Goal: Task Accomplishment & Management: Complete application form

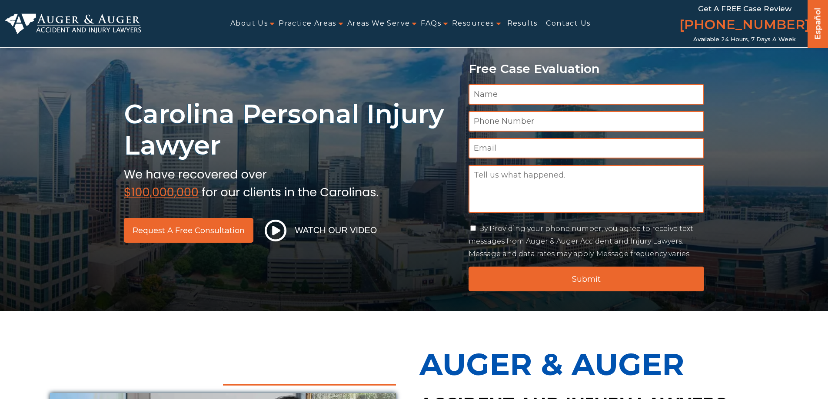
drag, startPoint x: 188, startPoint y: 5, endPoint x: 191, endPoint y: 2, distance: 4.6
click at [190, 5] on div "About Us Attorneys [PERSON_NAME] [PERSON_NAME] [PERSON_NAME] [PERSON_NAME][GEOG…" at bounding box center [411, 23] width 540 height 47
click at [71, 71] on div "Carolina Personal Injury Lawyer Request a Free Consultation Watch Our Video Fre…" at bounding box center [414, 155] width 828 height 311
click at [572, 26] on link "Contact Us" at bounding box center [568, 24] width 44 height 20
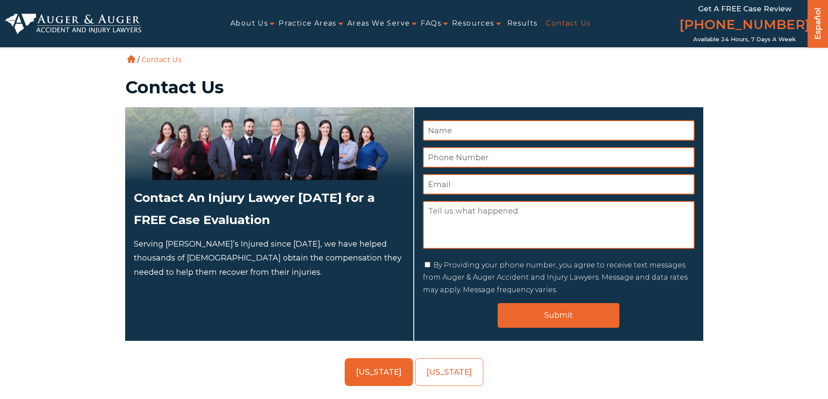
click at [450, 131] on input "Name *" at bounding box center [559, 130] width 272 height 20
type input "Usama Bin Khurshid"
type input "2147028958"
type input "contact@ypmleads.com"
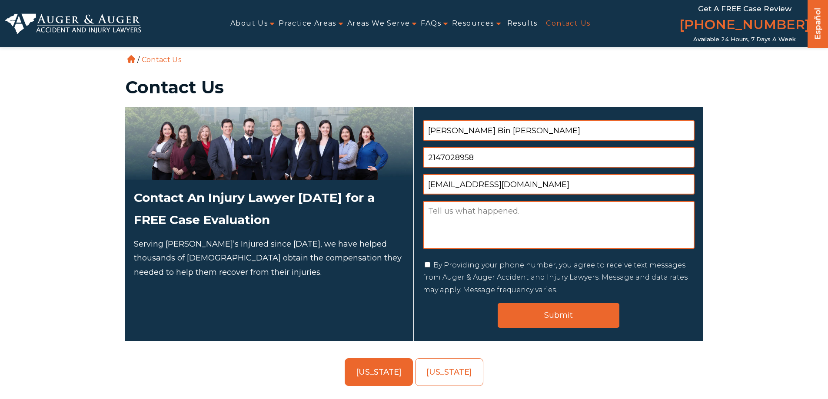
click at [471, 217] on textarea "Message" at bounding box center [559, 225] width 272 height 48
paste textarea "Hello, I hope this email finds you well. My name is Usama, and I am the Preside…"
click at [434, 242] on textarea "Hello, I hope this email finds you well. My name is Usama, and I am the Preside…" at bounding box center [559, 225] width 272 height 48
paste textarea "Usama Bin Khurshid President, YPM Leads +1 214-702-8958"
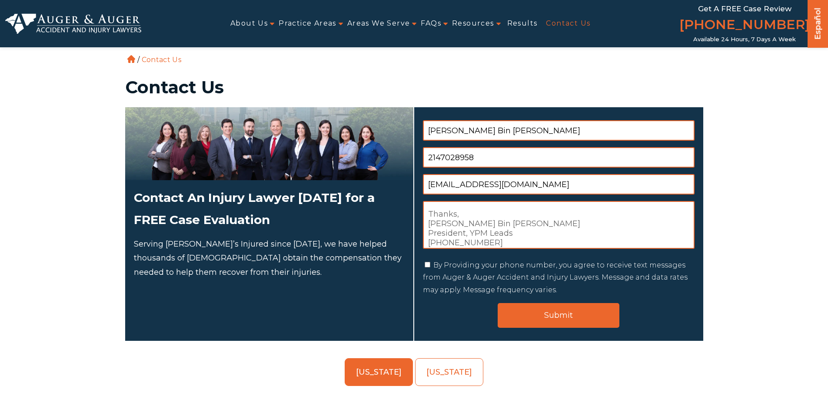
scroll to position [0, 0]
type textarea "Hello, I hope this email finds you well. My name is Usama, and I am the Preside…"
click at [431, 262] on div "By Providing your phone number, you agree to receive text messages from Auger &…" at bounding box center [559, 277] width 272 height 37
click at [430, 262] on div "By Providing your phone number, you agree to receive text messages from Auger &…" at bounding box center [559, 277] width 272 height 37
click at [430, 264] on input "By Providing your phone number, you agree to receive text messages from Auger &…" at bounding box center [427, 265] width 6 height 6
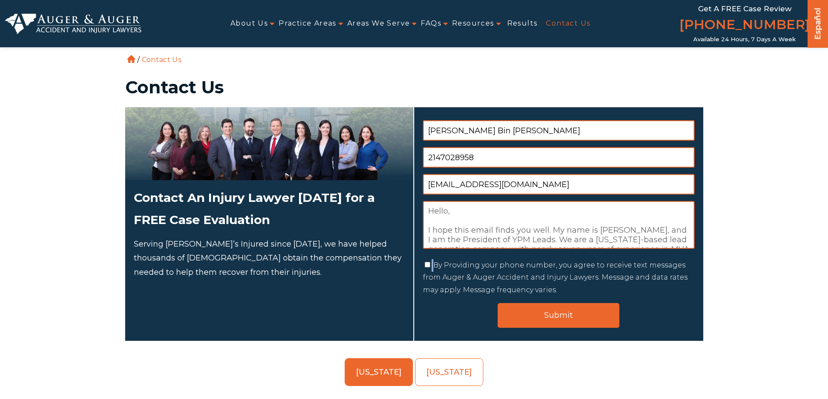
checkbox input "true"
click at [575, 316] on input "Submit" at bounding box center [558, 315] width 122 height 25
click at [544, 314] on input "Submit" at bounding box center [558, 315] width 122 height 25
